Goal: Answer question/provide support: Share knowledge or assist other users

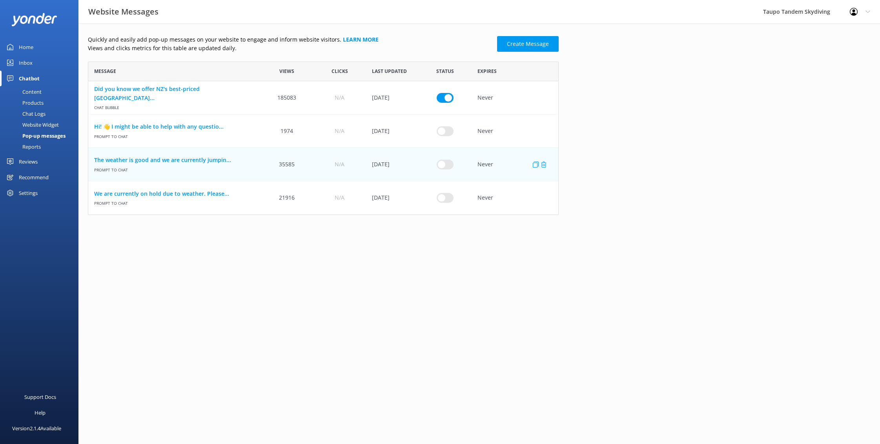
scroll to position [153, 471]
drag, startPoint x: 263, startPoint y: 241, endPoint x: 316, endPoint y: 210, distance: 61.7
click at [263, 241] on html "Website Messages Taupo Tandem Skydiving Profile Settings Logout Home Inbox Chat…" at bounding box center [440, 222] width 880 height 444
click at [34, 111] on div "Chat Logs" at bounding box center [25, 113] width 41 height 11
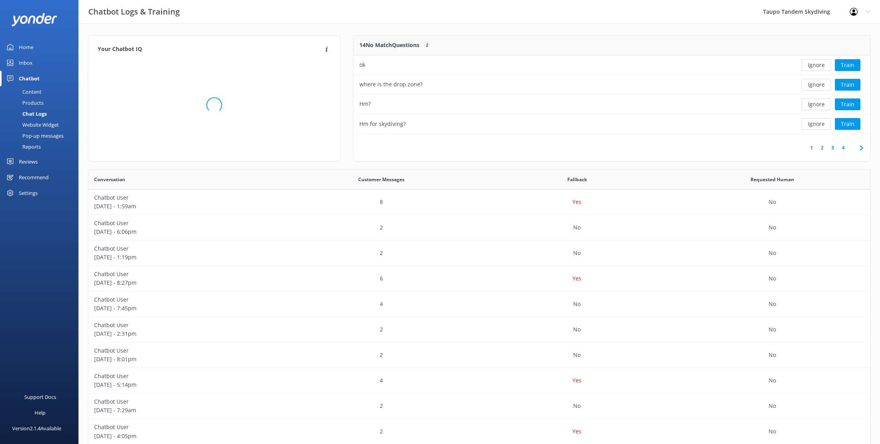
scroll to position [99, 517]
click at [825, 66] on button "Ignore" at bounding box center [816, 65] width 29 height 12
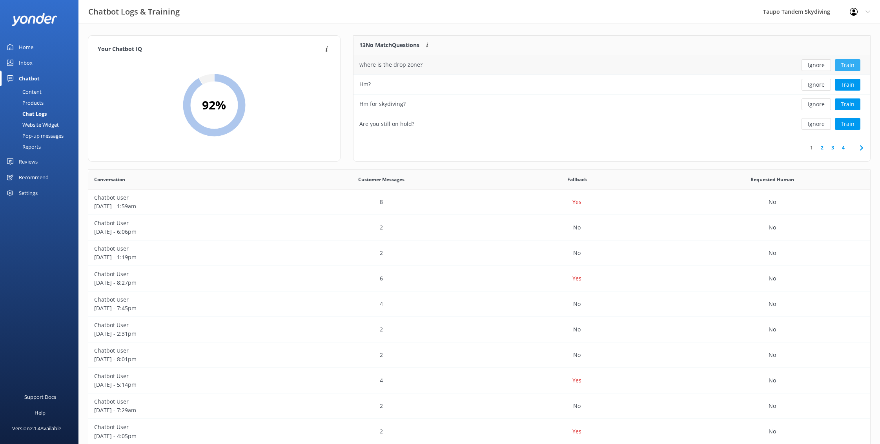
click at [840, 64] on button "Train" at bounding box center [848, 65] width 26 height 12
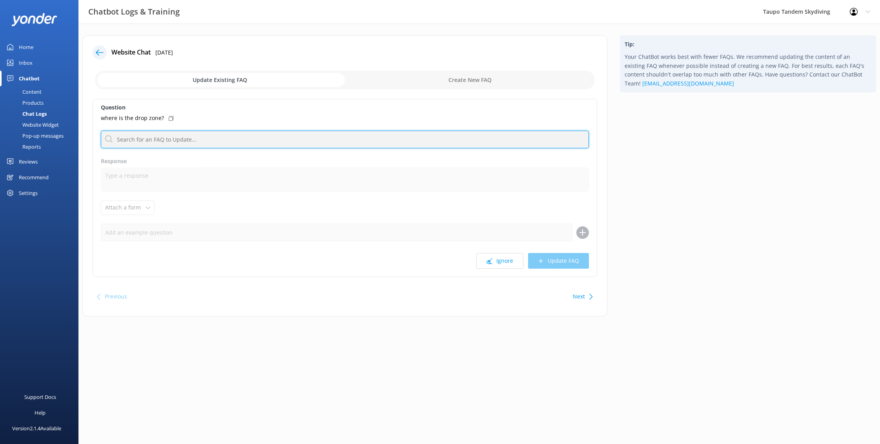
click at [259, 141] on input "text" at bounding box center [345, 140] width 488 height 18
type input "l"
type input "local"
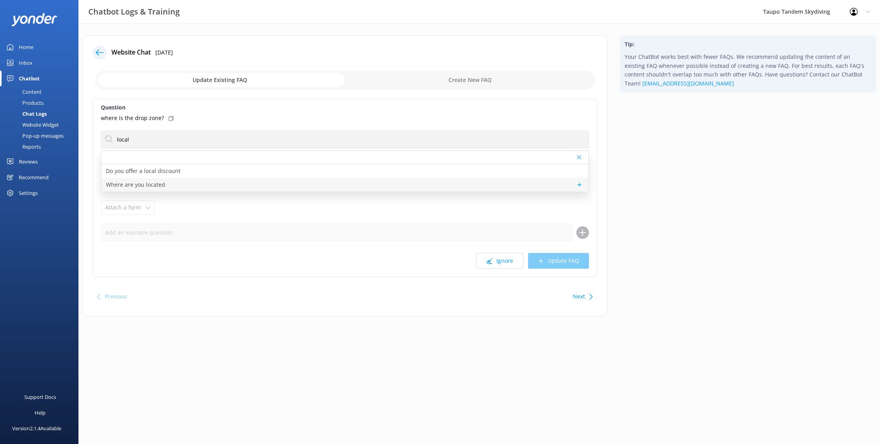
drag, startPoint x: 316, startPoint y: 123, endPoint x: 151, endPoint y: 186, distance: 176.9
click at [151, 186] on p "Where are you located" at bounding box center [135, 185] width 59 height 9
type textarea "You can find us at the [GEOGRAPHIC_DATA], located at [STREET_ADDRESS]. We’re ju…"
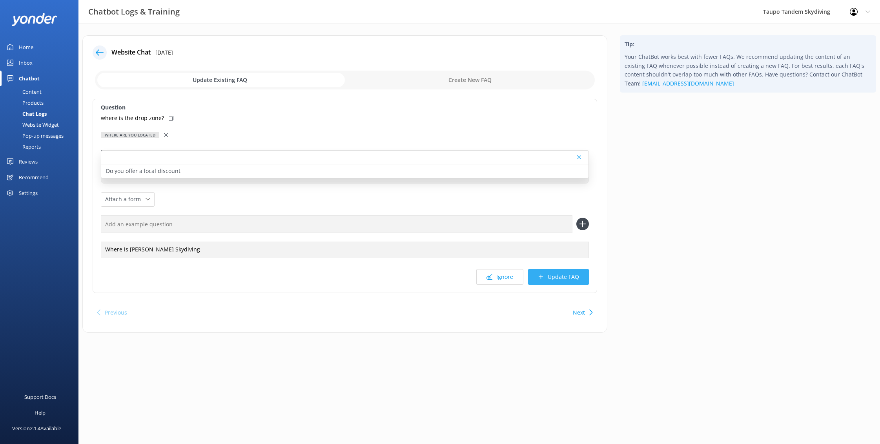
click at [539, 277] on icon at bounding box center [541, 277] width 6 height 6
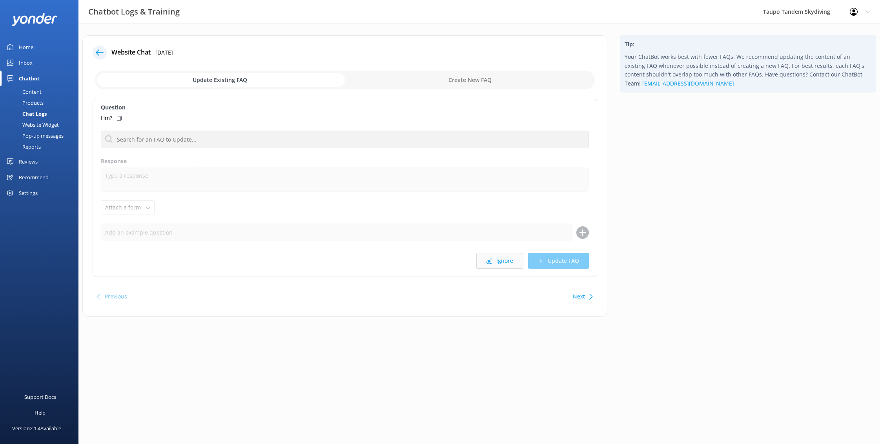
click at [495, 257] on button "Ignore" at bounding box center [499, 261] width 47 height 16
click at [509, 258] on button "Ignore" at bounding box center [499, 261] width 47 height 16
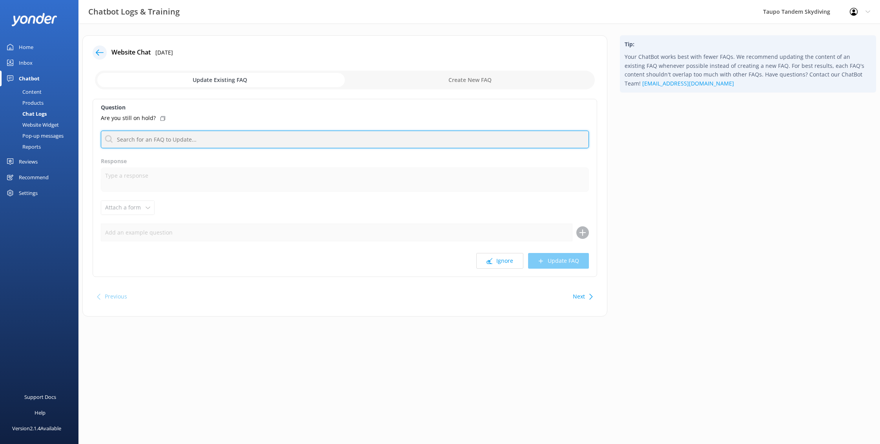
click at [170, 136] on input "text" at bounding box center [345, 140] width 488 height 18
type input "s"
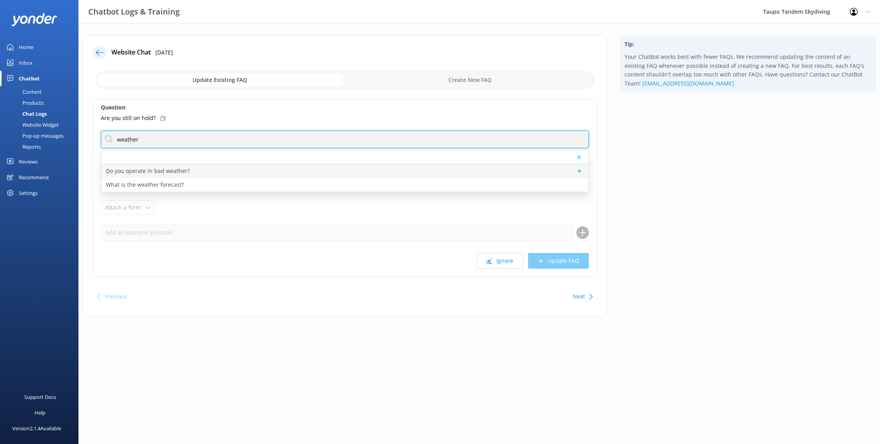
type input "weather"
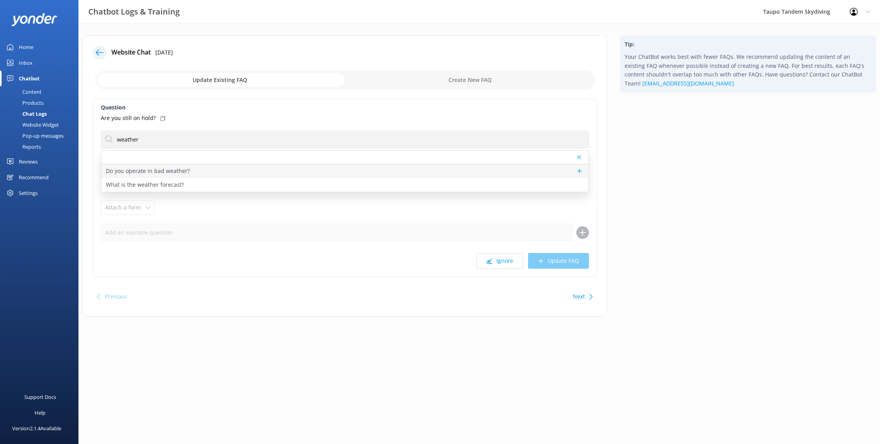
click at [164, 170] on p "Do you operate in bad weather?" at bounding box center [148, 171] width 84 height 9
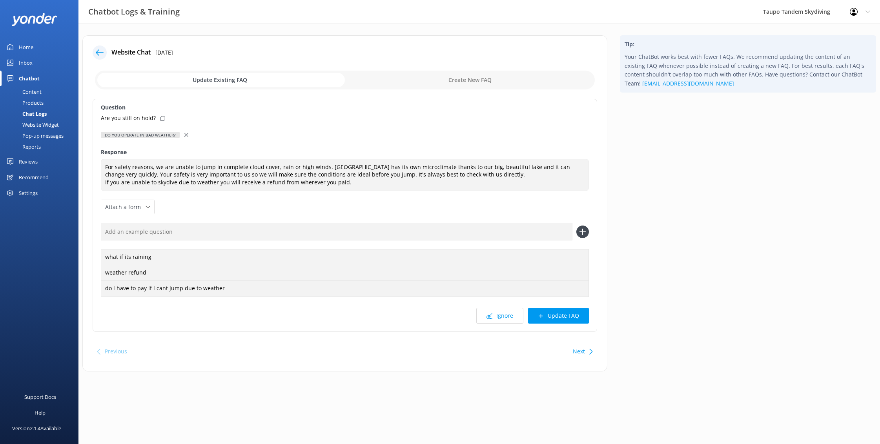
type textarea "For safety reasons, we are unable to jump in complete cloud cover, rain or high…"
click at [188, 133] on div at bounding box center [186, 135] width 5 height 9
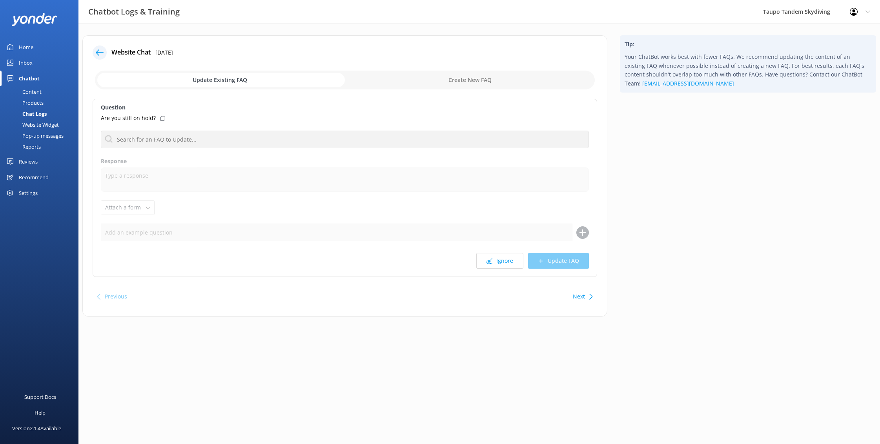
click at [189, 148] on div "Question Are you still on hold? Do you operate in bad weather? What is the weat…" at bounding box center [345, 188] width 505 height 178
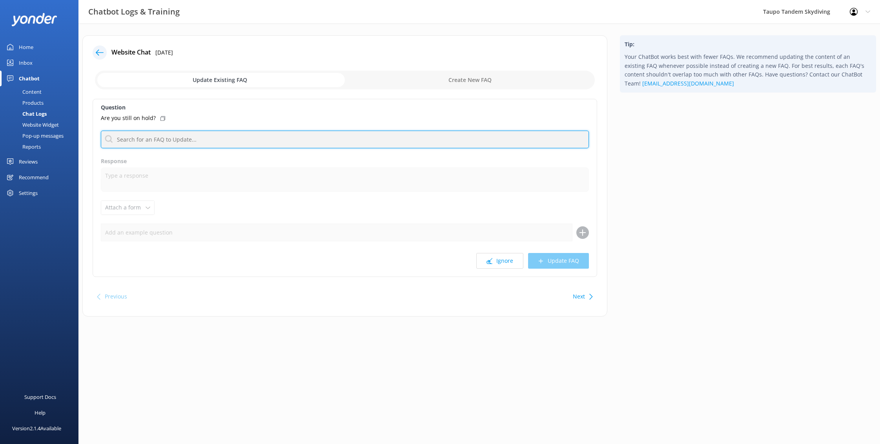
click at [193, 141] on input "text" at bounding box center [345, 140] width 488 height 18
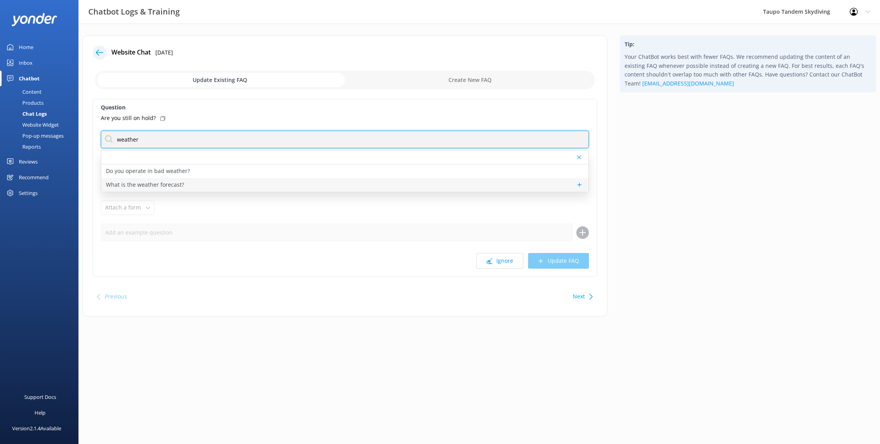
type input "weather"
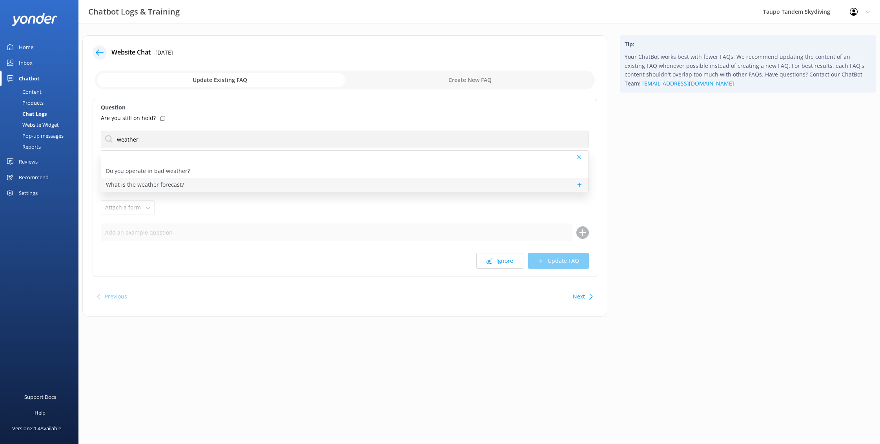
click at [223, 181] on div "What is the weather forecast?" at bounding box center [344, 185] width 487 height 14
type textarea "New Zealand's weather is unpredictable and the weather forecast often isn't rig…"
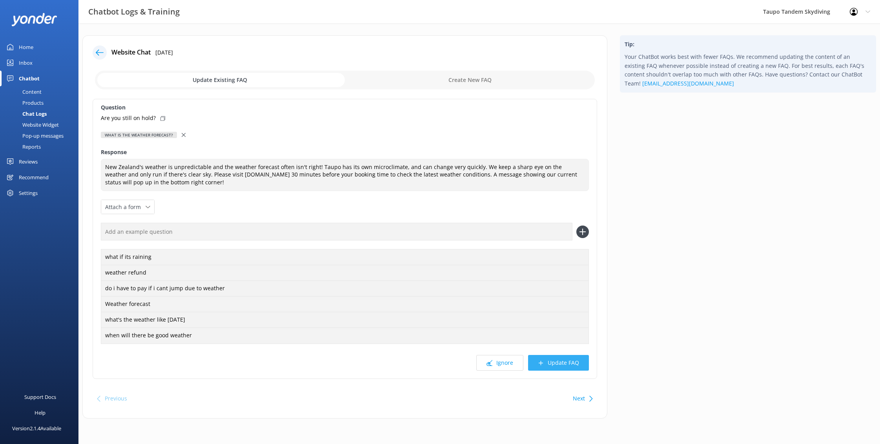
click at [551, 364] on button "Update FAQ" at bounding box center [558, 363] width 61 height 16
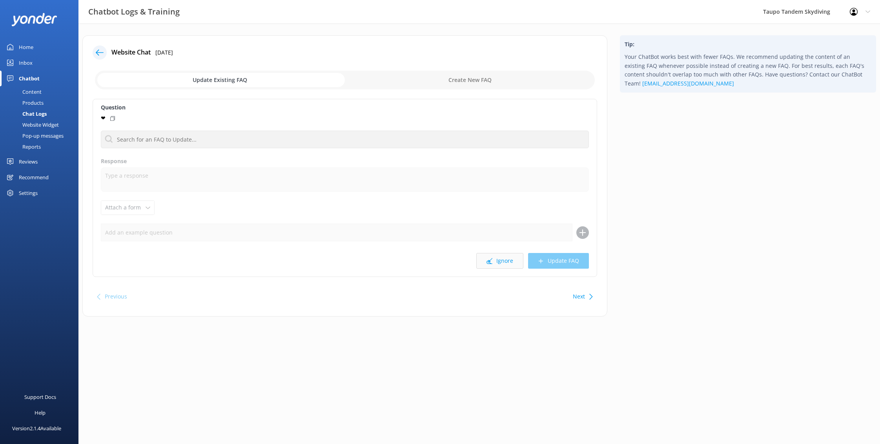
click at [498, 264] on button "Ignore" at bounding box center [499, 261] width 47 height 16
click at [507, 264] on button "Ignore" at bounding box center [499, 261] width 47 height 16
click at [500, 265] on button "Ignore" at bounding box center [499, 261] width 47 height 16
click at [100, 49] on icon at bounding box center [100, 53] width 8 height 8
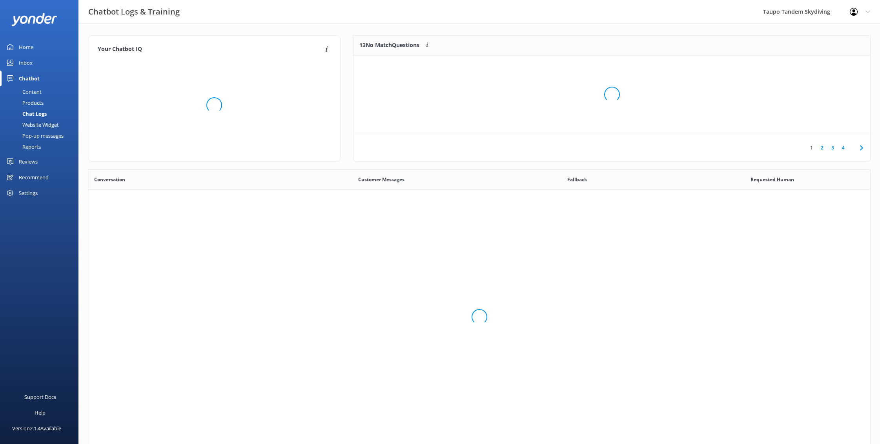
scroll to position [275, 782]
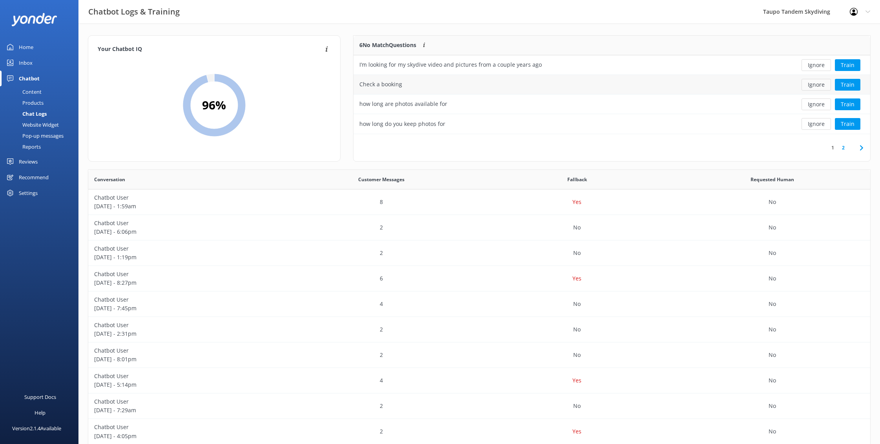
click at [817, 87] on button "Ignore" at bounding box center [816, 85] width 29 height 12
